Goal: Task Accomplishment & Management: Use online tool/utility

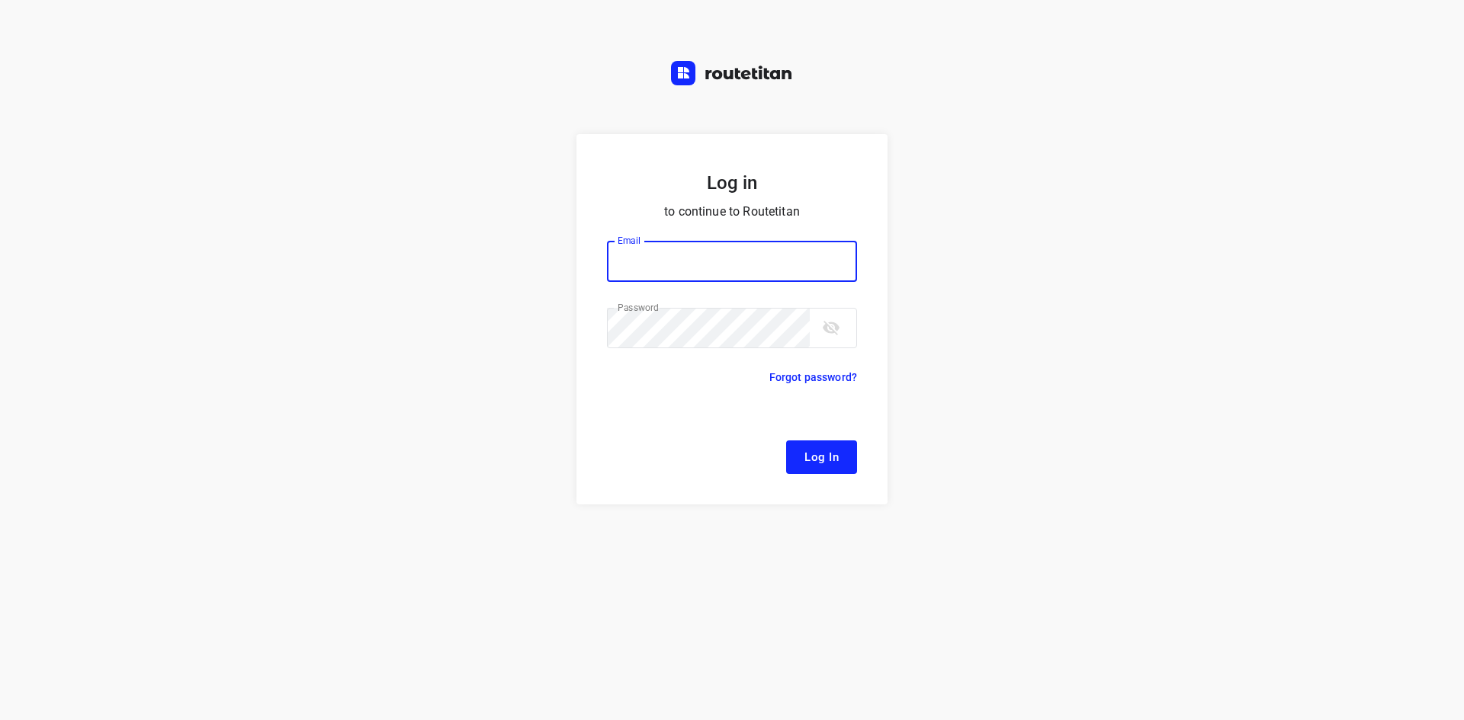
type input "[EMAIL_ADDRESS][DOMAIN_NAME]"
click at [817, 472] on button "Log In" at bounding box center [821, 458] width 71 height 34
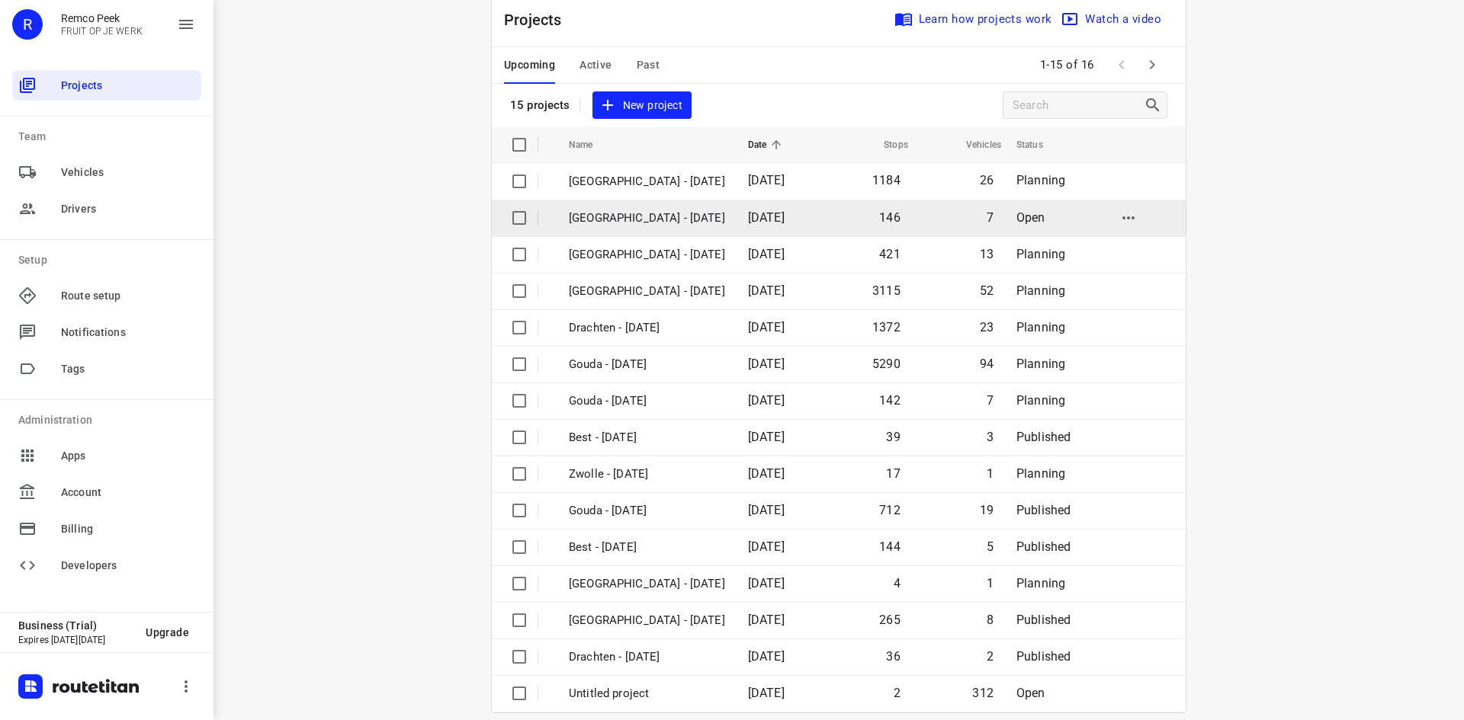
scroll to position [50, 0]
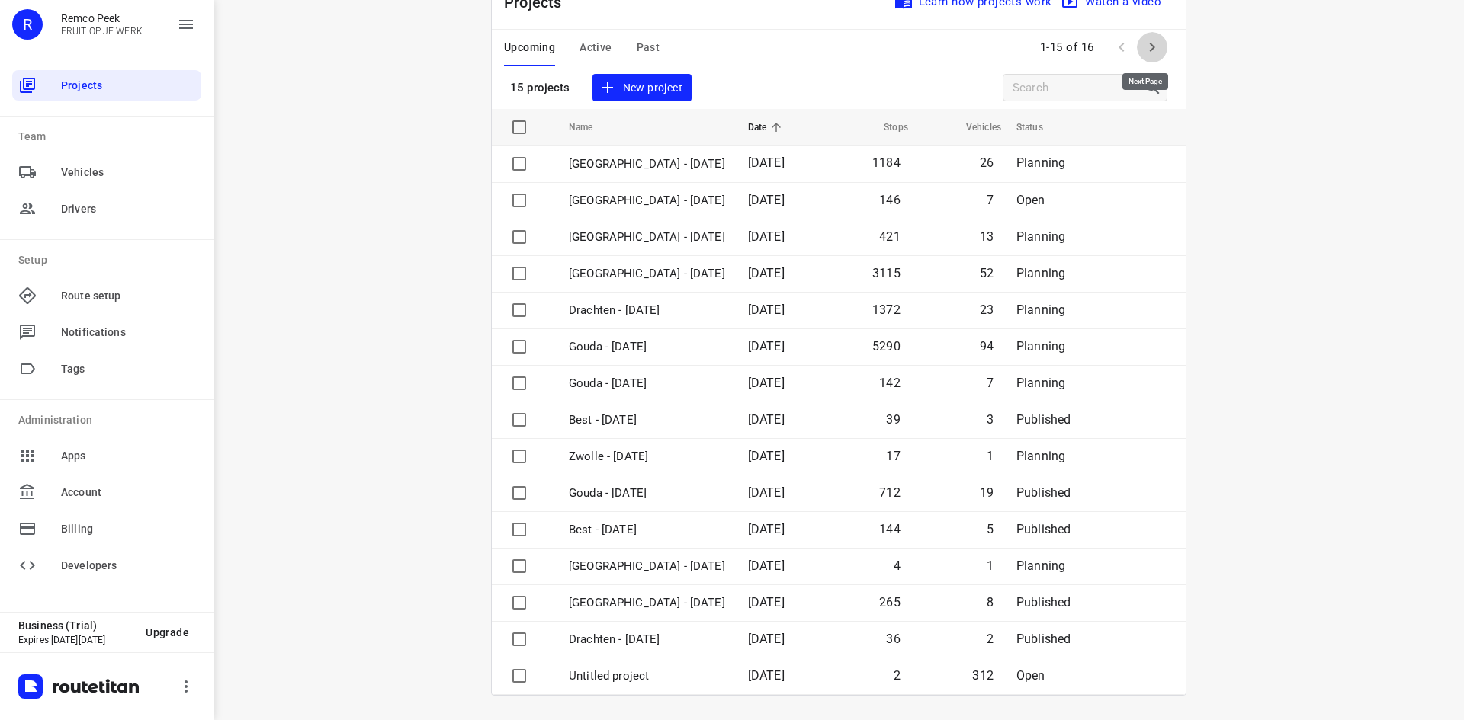
click at [1143, 43] on icon "button" at bounding box center [1152, 47] width 18 height 18
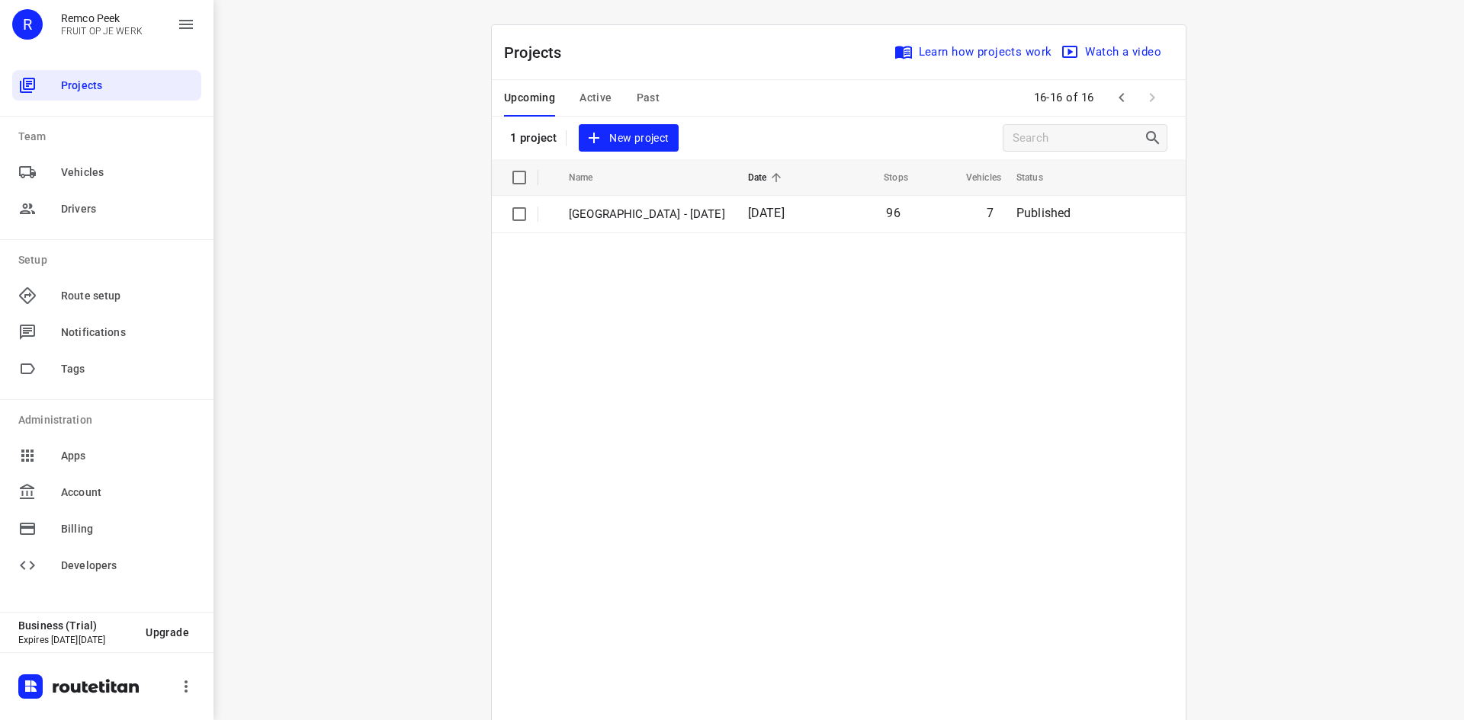
click at [590, 98] on span "Active" at bounding box center [595, 97] width 32 height 19
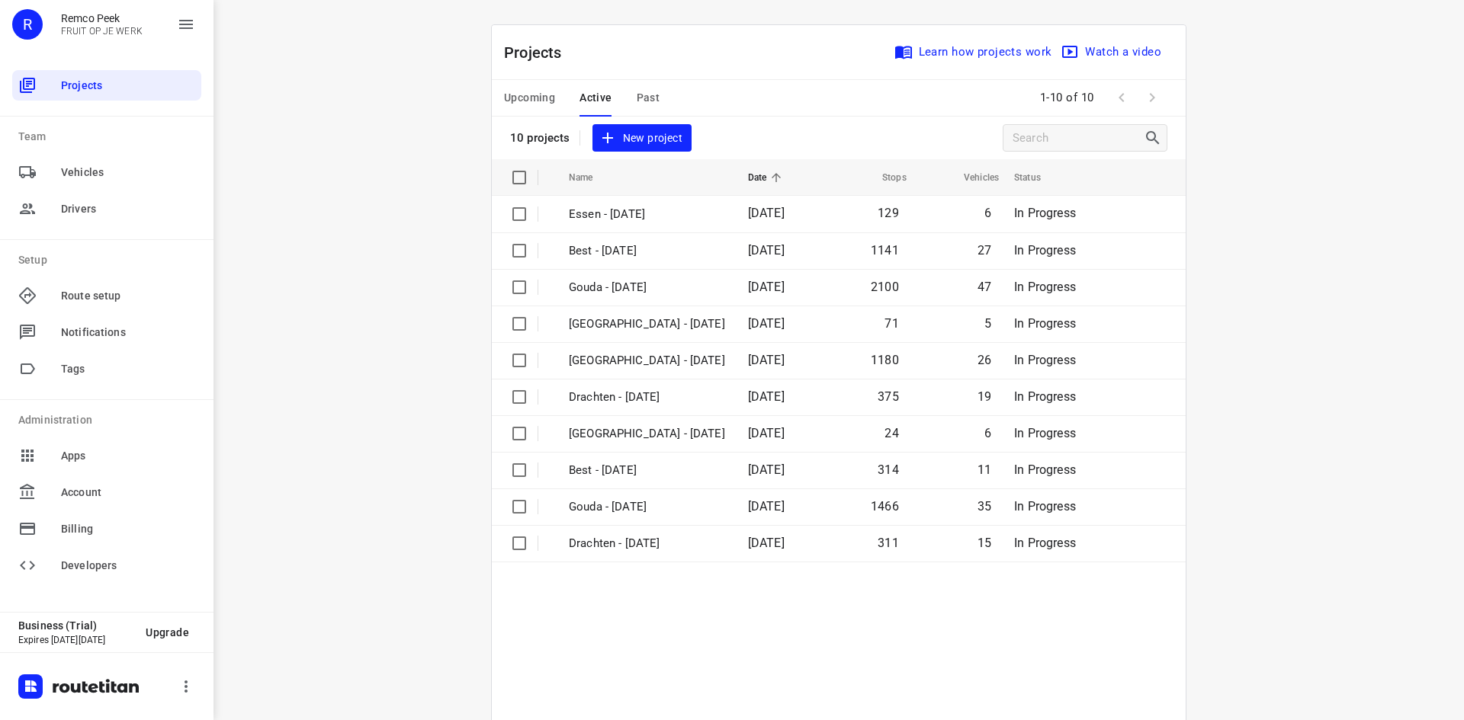
click at [636, 99] on span "Past" at bounding box center [648, 97] width 24 height 19
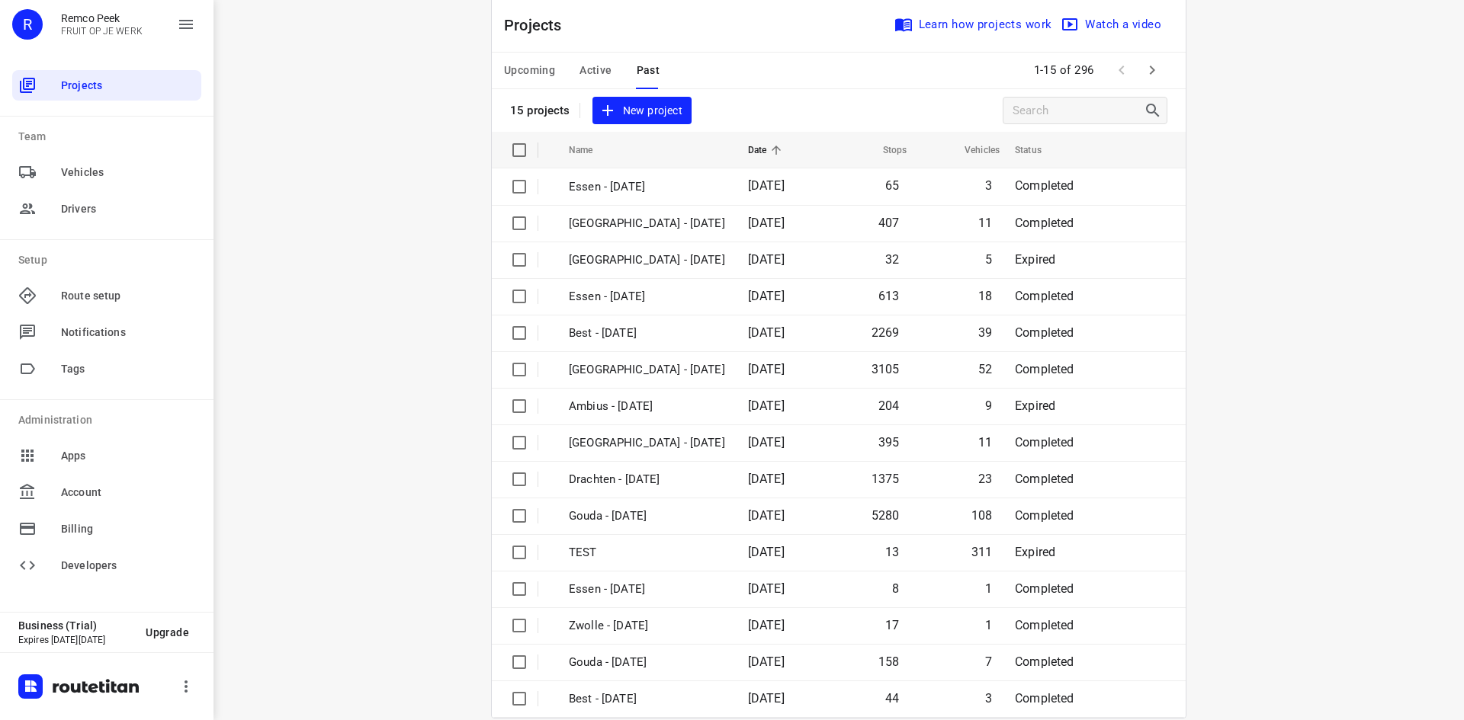
scroll to position [50, 0]
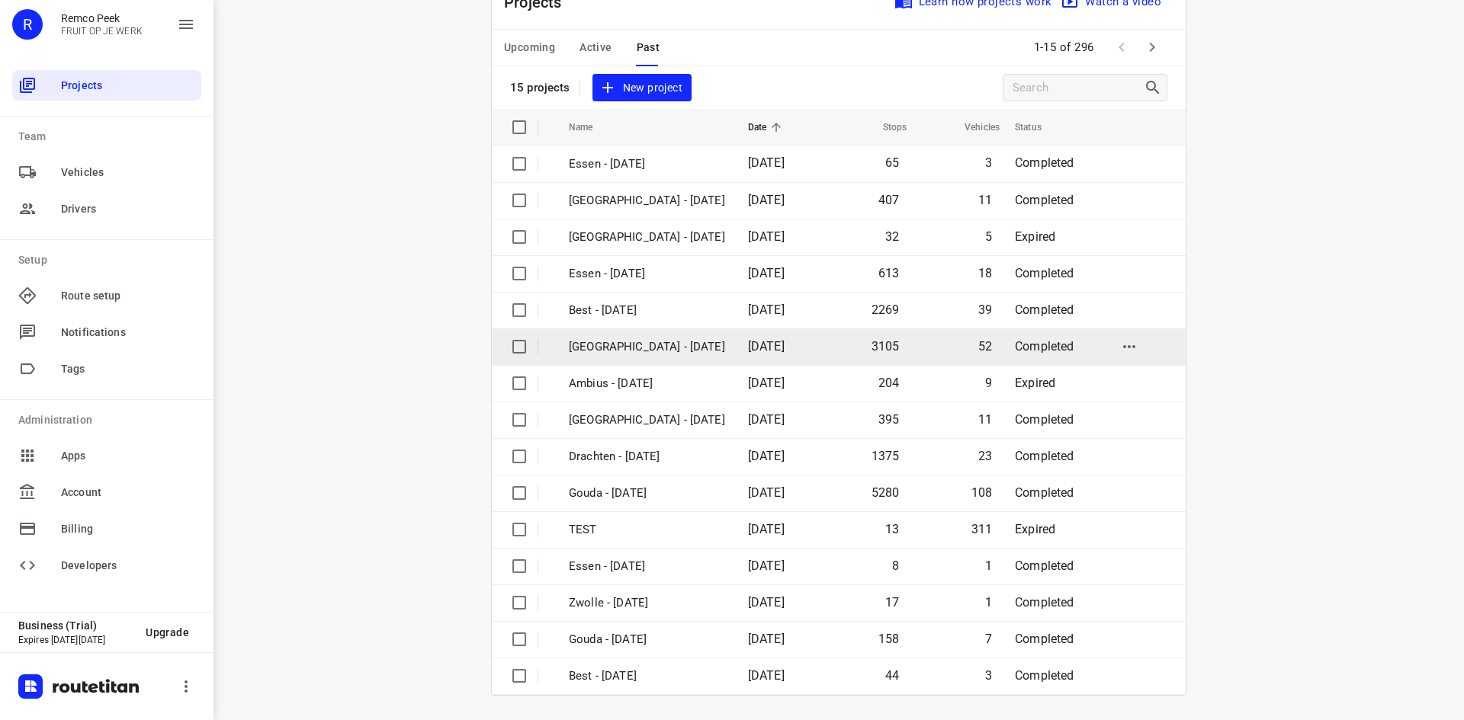
click at [624, 345] on p "[GEOGRAPHIC_DATA] - [DATE]" at bounding box center [647, 347] width 156 height 18
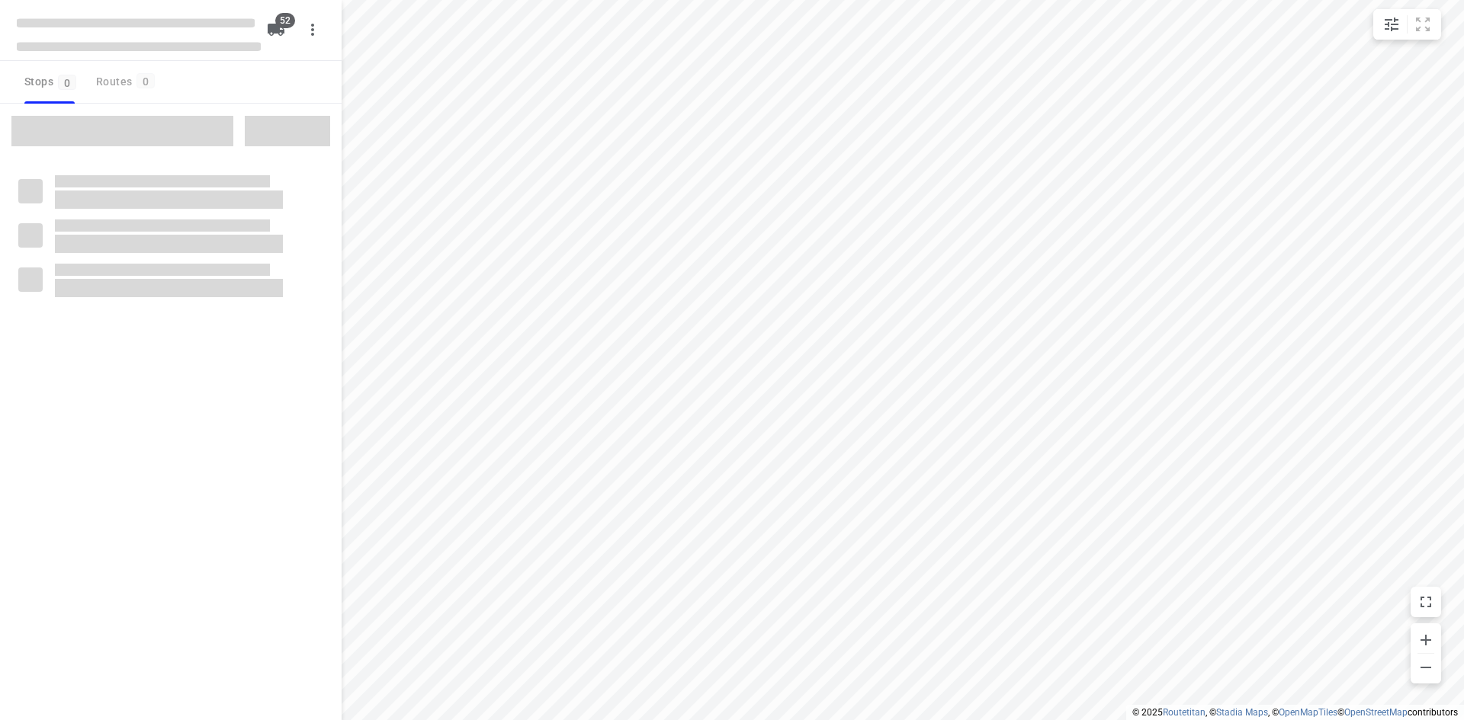
checkbox input "true"
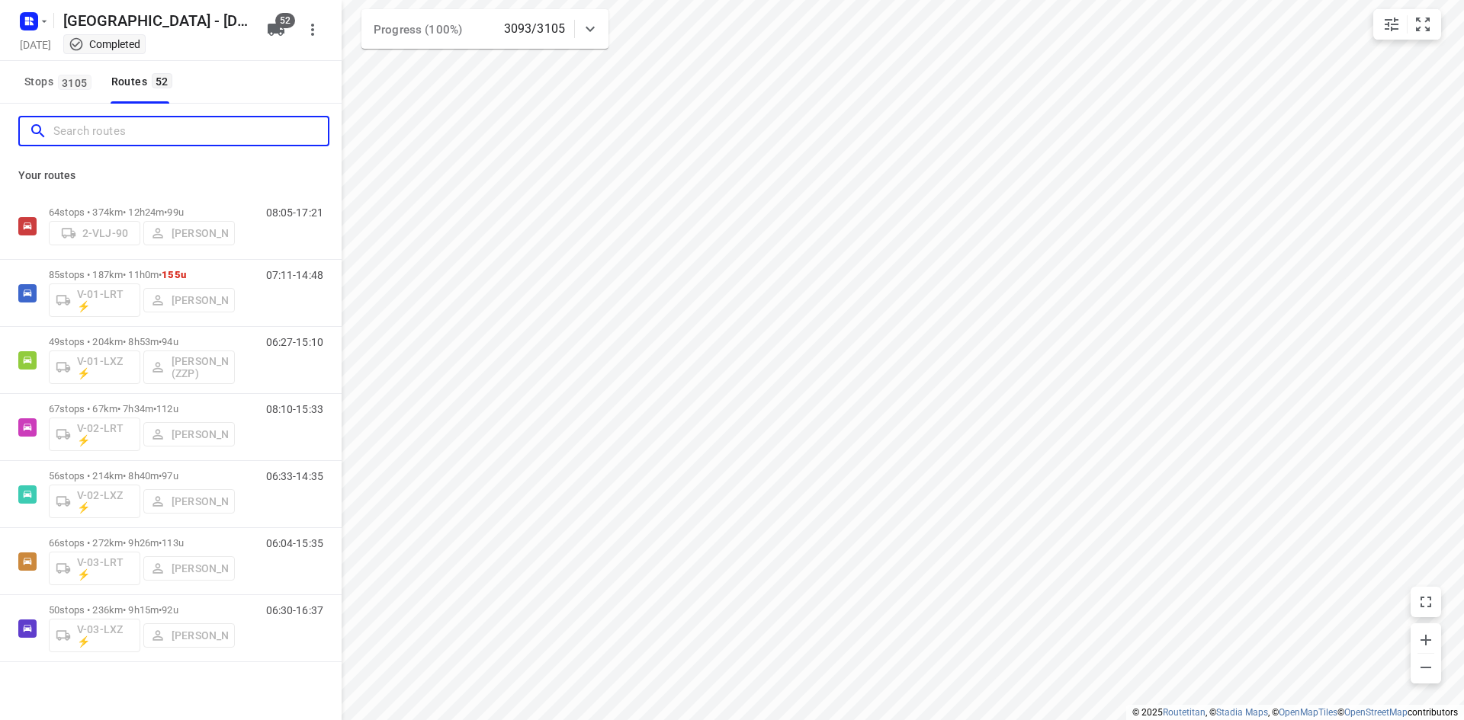
click at [141, 133] on input "Search routes" at bounding box center [190, 132] width 274 height 24
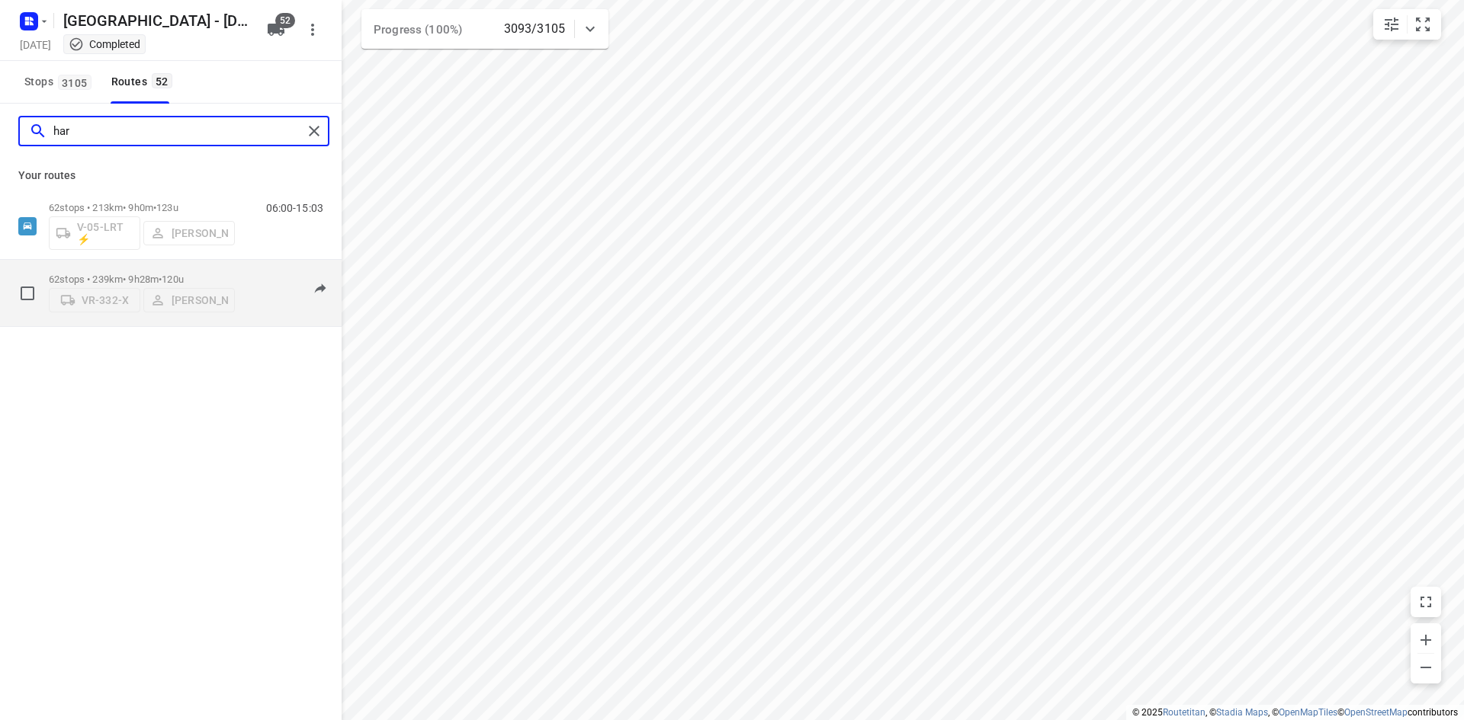
type input "har"
click at [257, 275] on div "07:23-15:24" at bounding box center [285, 297] width 76 height 46
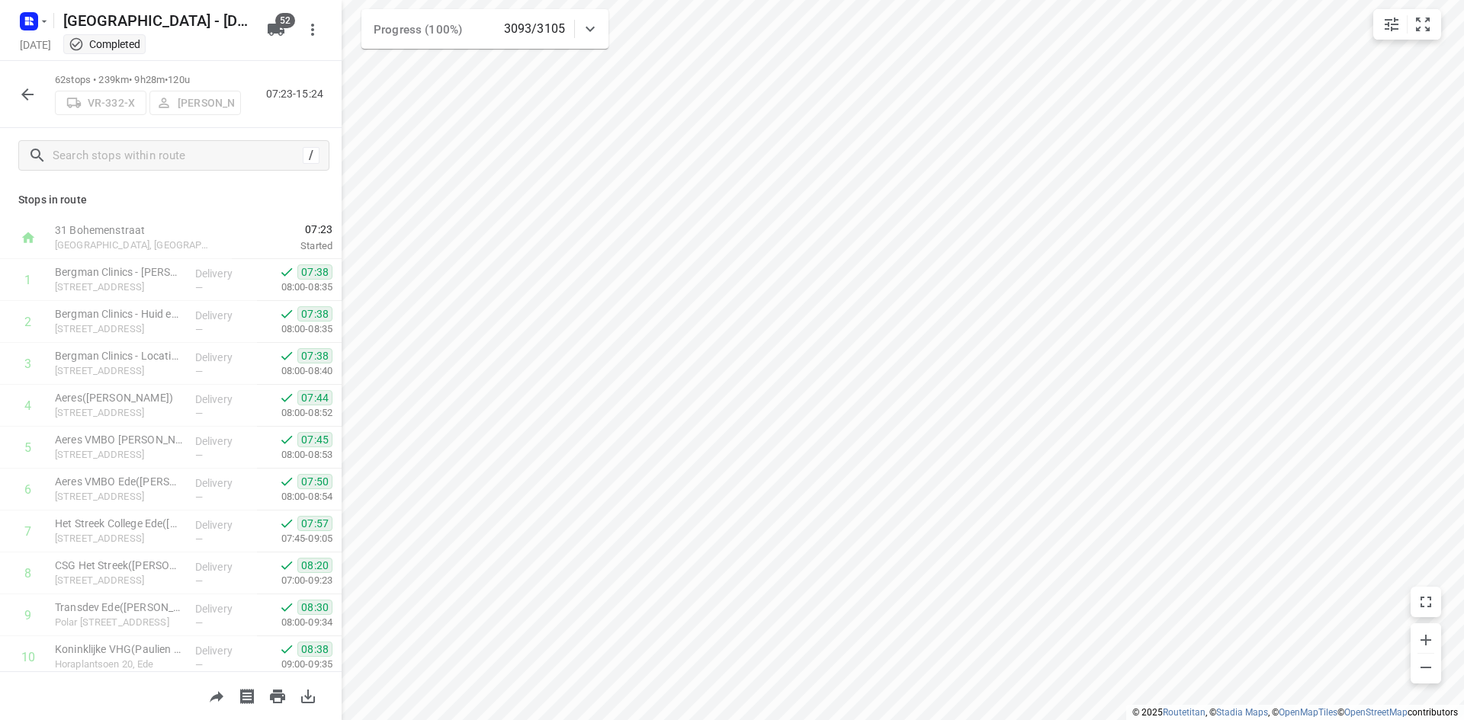
click at [300, 115] on div "62 stops • 239km • 9h28m • 120u VR-332-X [PERSON_NAME] 07:23-15:24" at bounding box center [170, 94] width 341 height 67
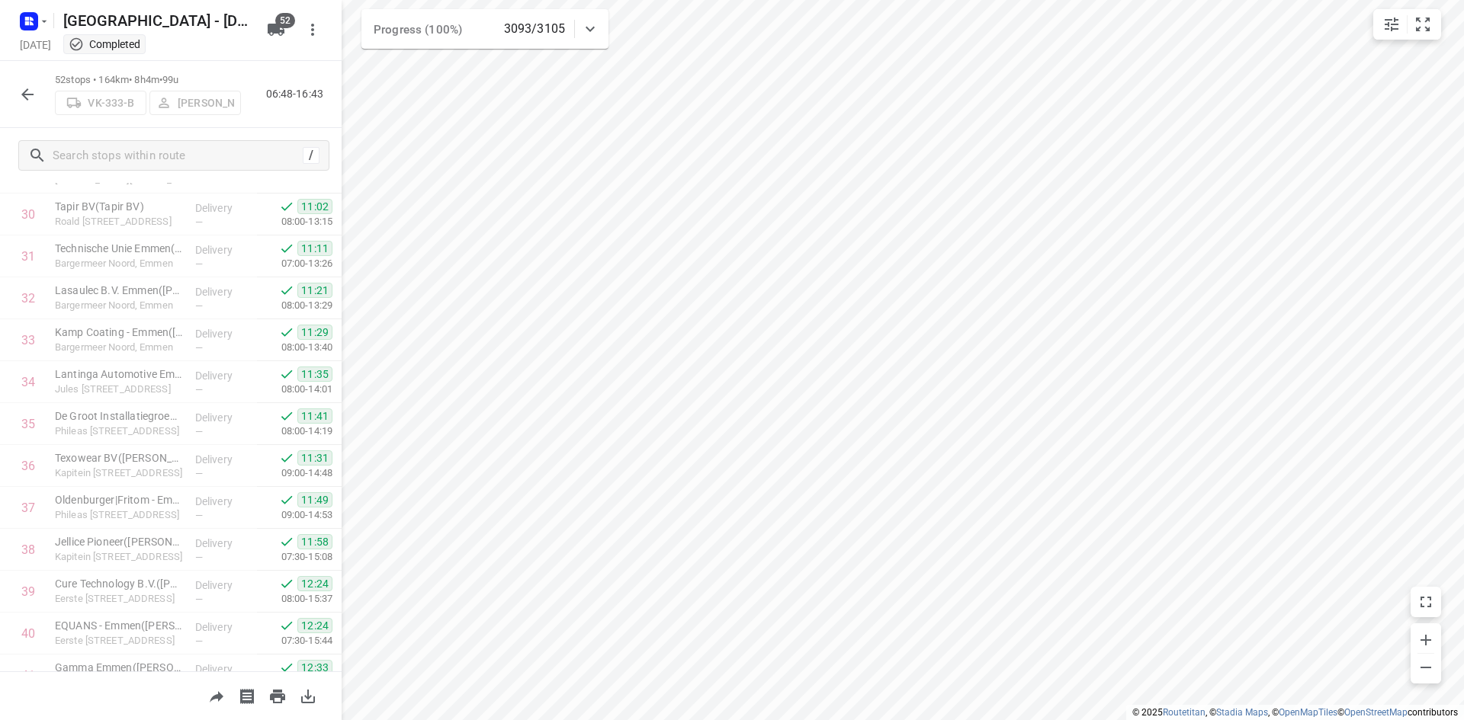
scroll to position [1810, 0]
